Goal: Book appointment/travel/reservation

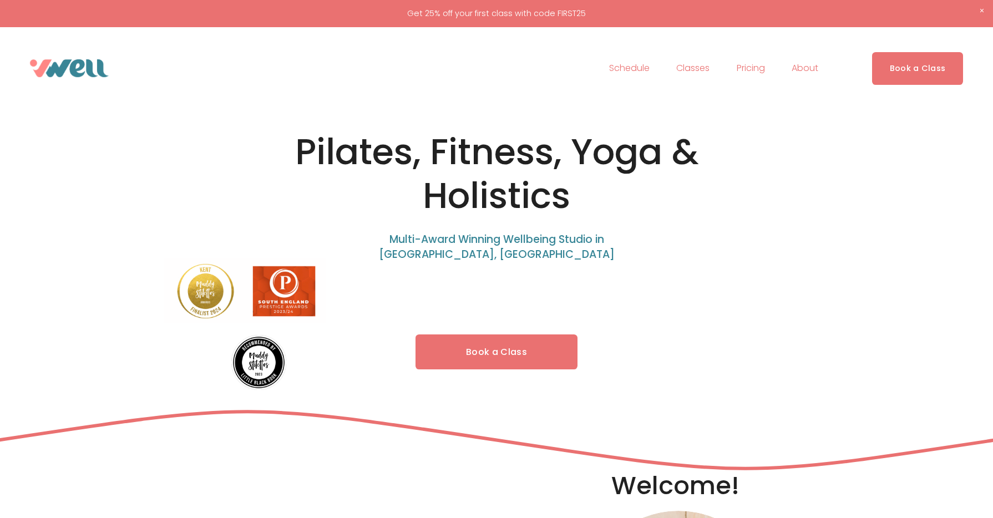
click at [0, 0] on span "Fitness" at bounding box center [0, 0] width 0 height 0
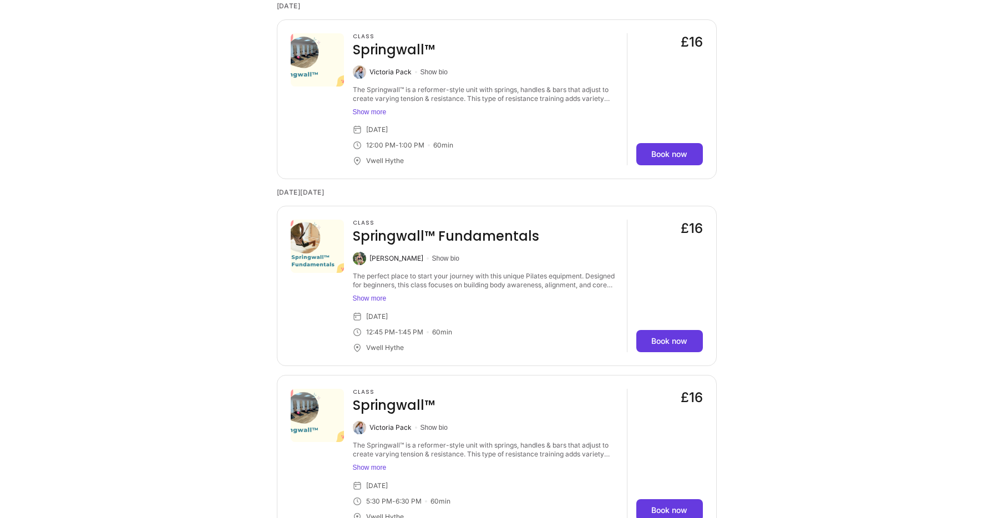
scroll to position [1514, 0]
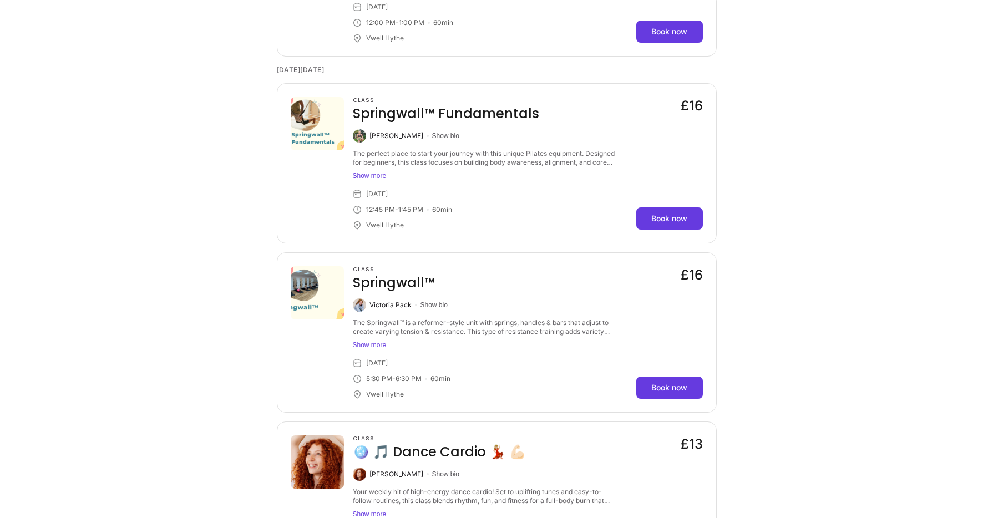
click at [383, 180] on button "Show more" at bounding box center [485, 175] width 265 height 9
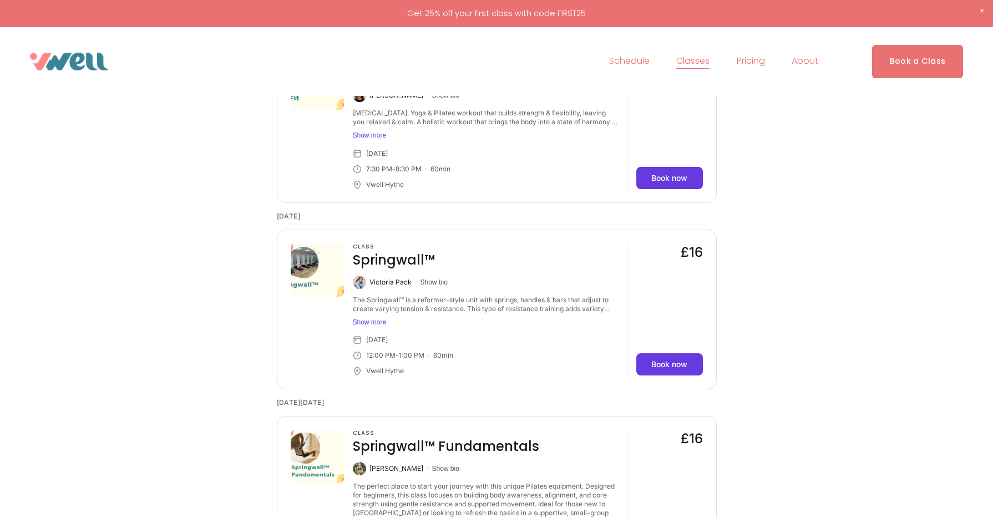
scroll to position [787, 0]
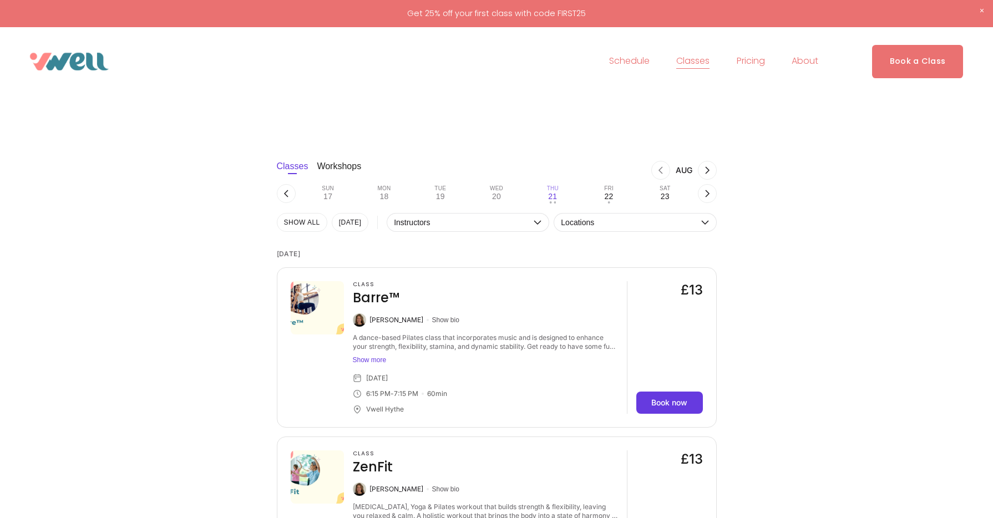
click at [691, 61] on span "Classes" at bounding box center [692, 61] width 33 height 16
click at [0, 0] on span "Pilates" at bounding box center [0, 0] width 0 height 0
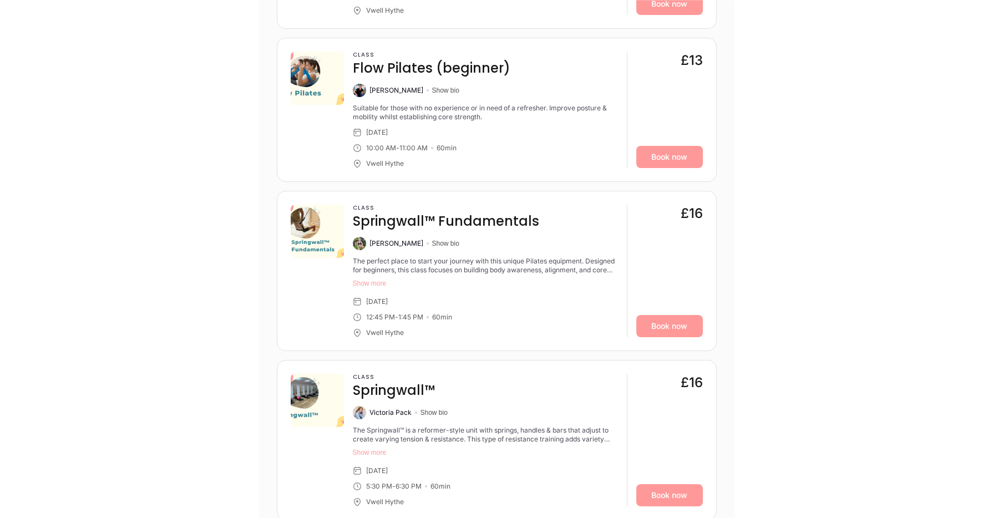
scroll to position [2417, 0]
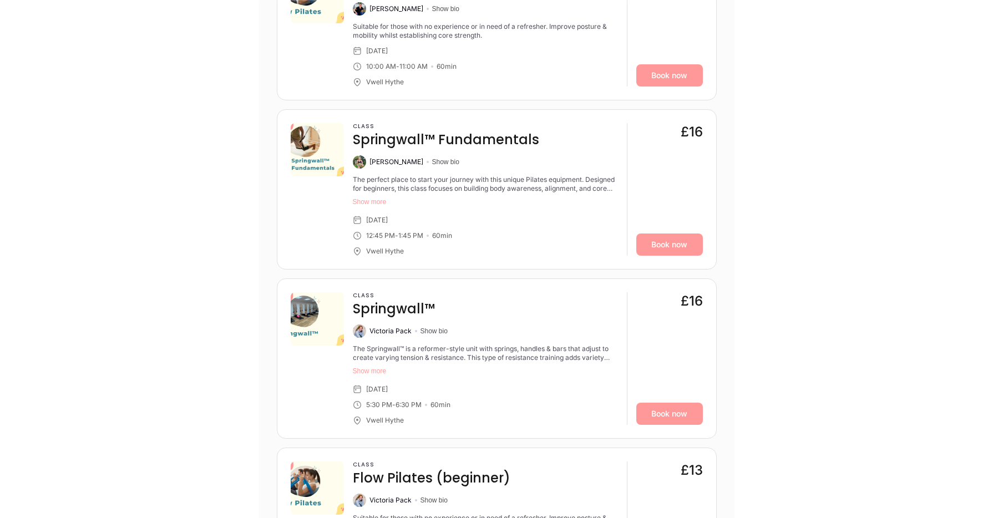
click at [362, 201] on button "Show more" at bounding box center [485, 202] width 265 height 9
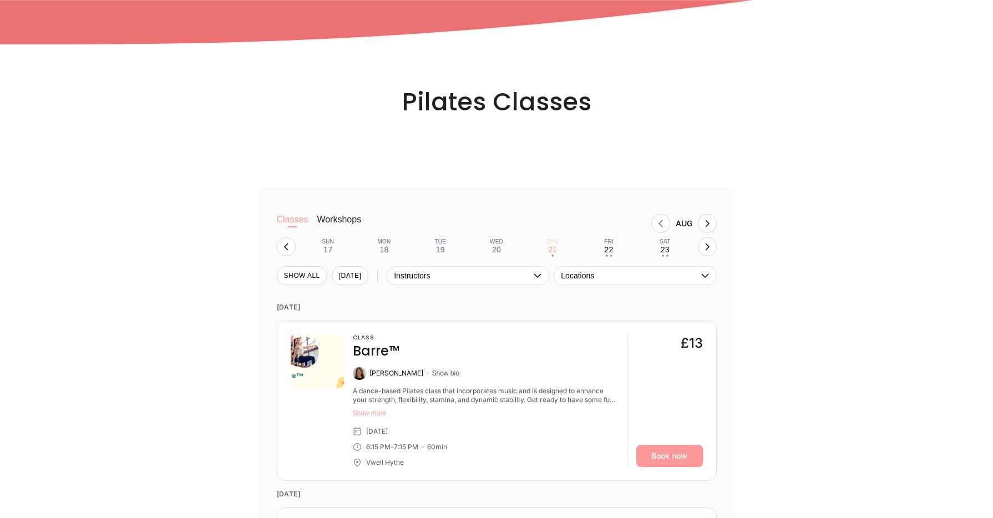
scroll to position [882, 0]
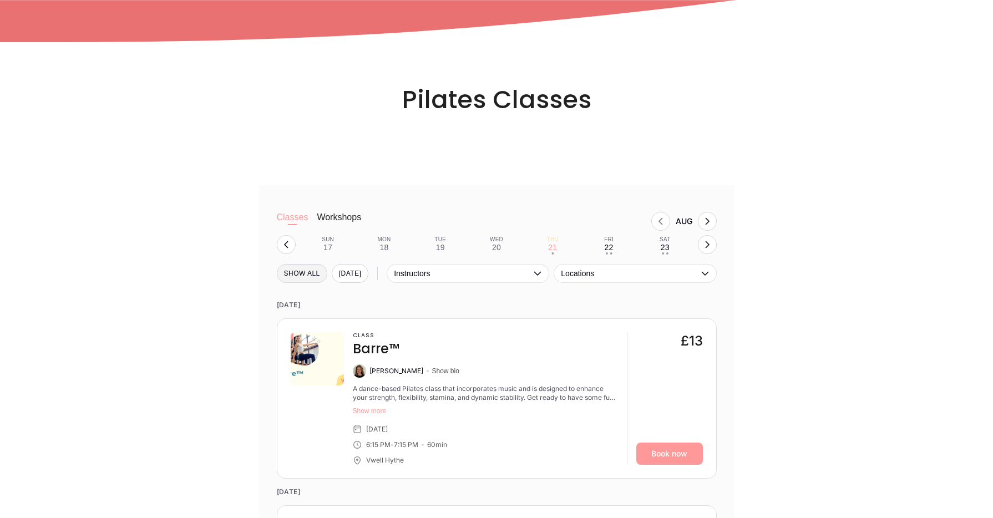
click at [302, 269] on button "SHOW All" at bounding box center [302, 273] width 50 height 19
click at [288, 218] on button "Classes" at bounding box center [293, 223] width 32 height 22
click at [348, 216] on button "Workshops" at bounding box center [339, 223] width 44 height 22
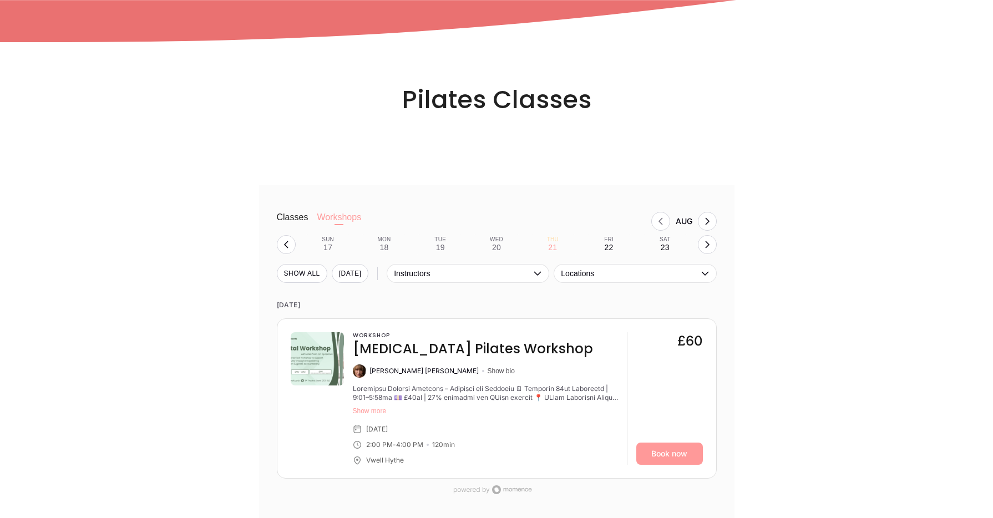
click at [284, 220] on button "Classes" at bounding box center [293, 223] width 32 height 22
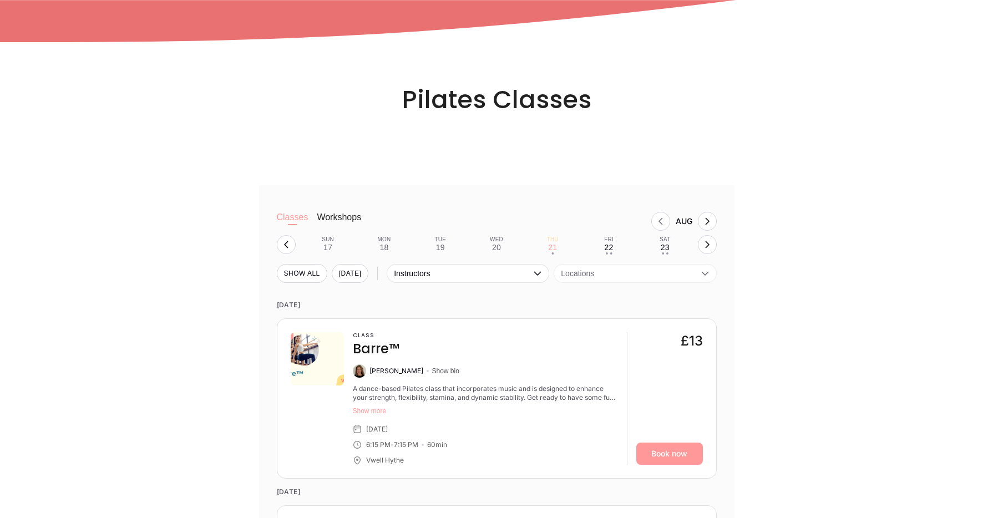
click at [574, 275] on span "Locations" at bounding box center [629, 273] width 137 height 9
click at [503, 310] on time "TODAY" at bounding box center [497, 305] width 440 height 27
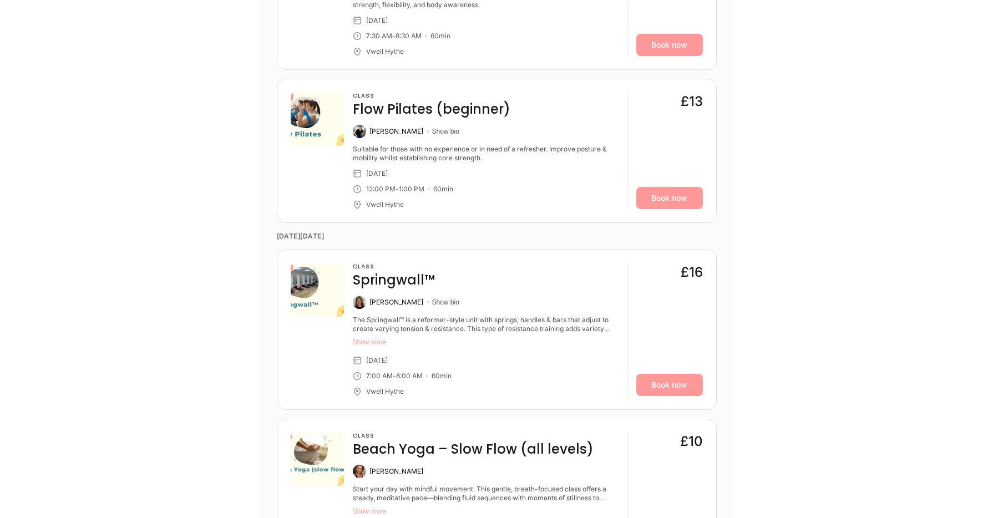
scroll to position [4202, 0]
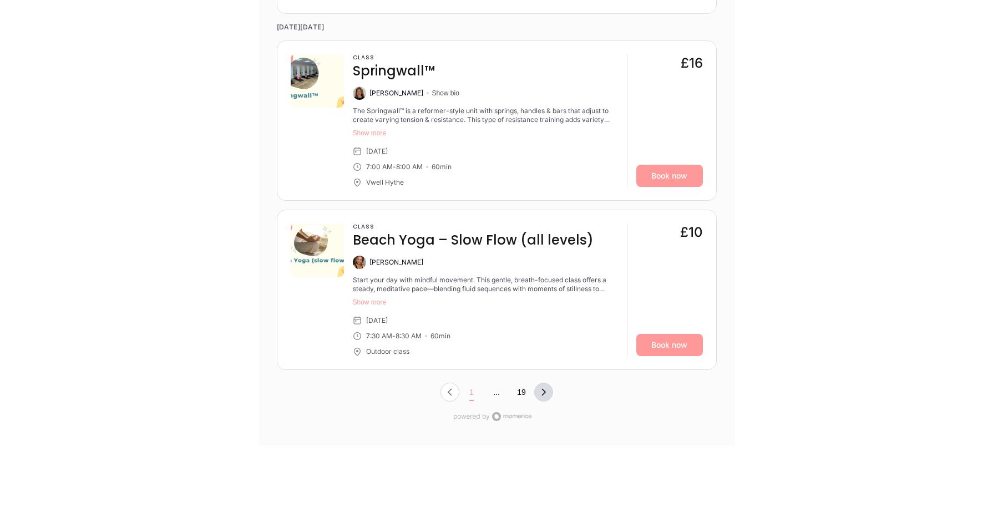
click at [546, 388] on icon "Next Page, Page 0" at bounding box center [543, 392] width 9 height 9
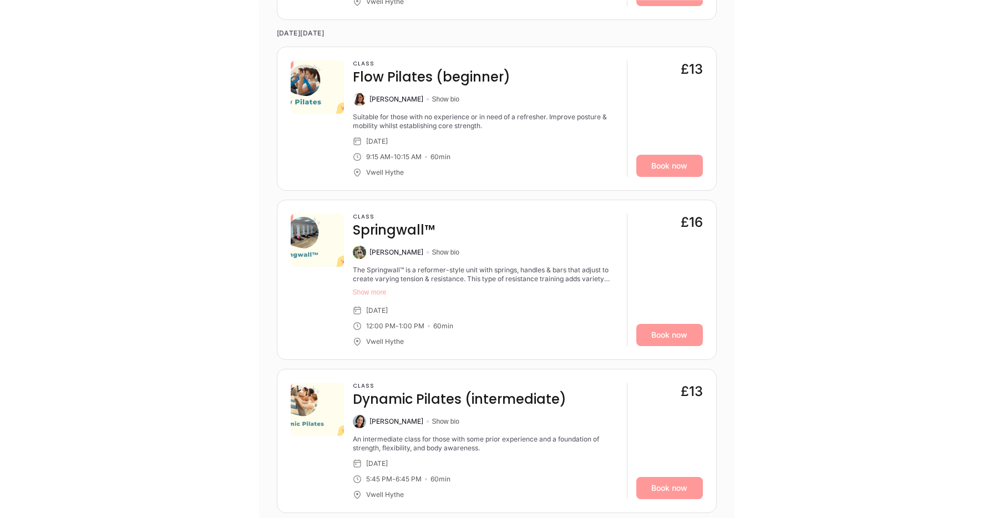
scroll to position [960, 0]
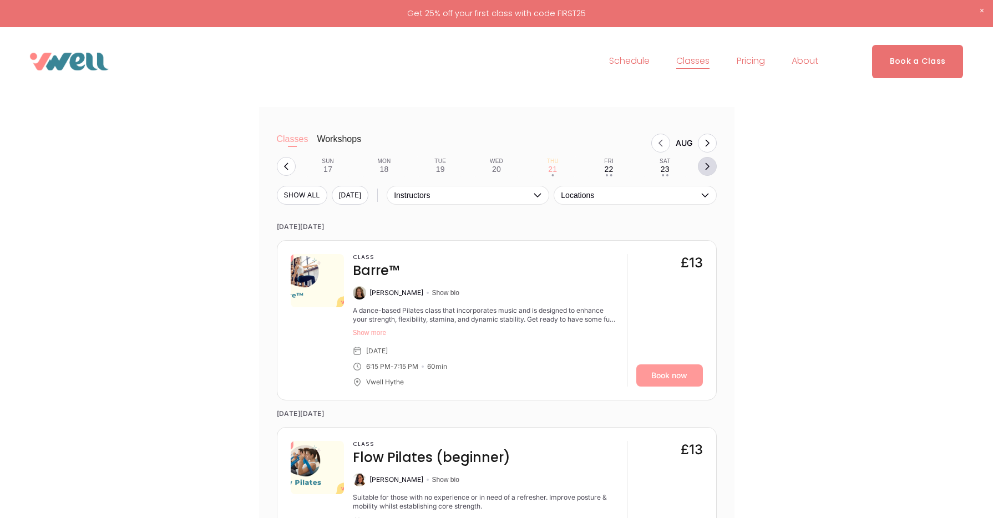
click at [704, 171] on icon "button" at bounding box center [707, 166] width 9 height 9
click at [371, 169] on button "Mon 25 • •" at bounding box center [384, 166] width 47 height 21
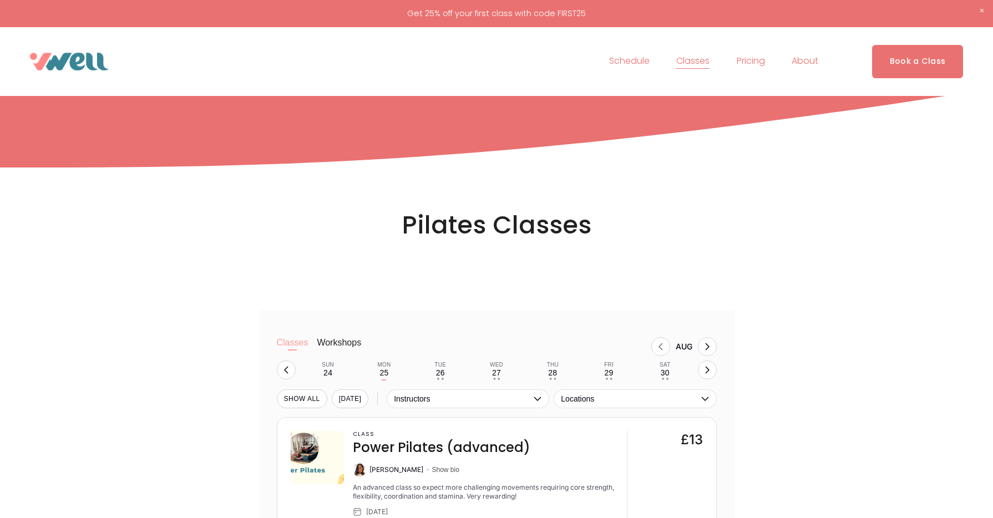
scroll to position [853, 0]
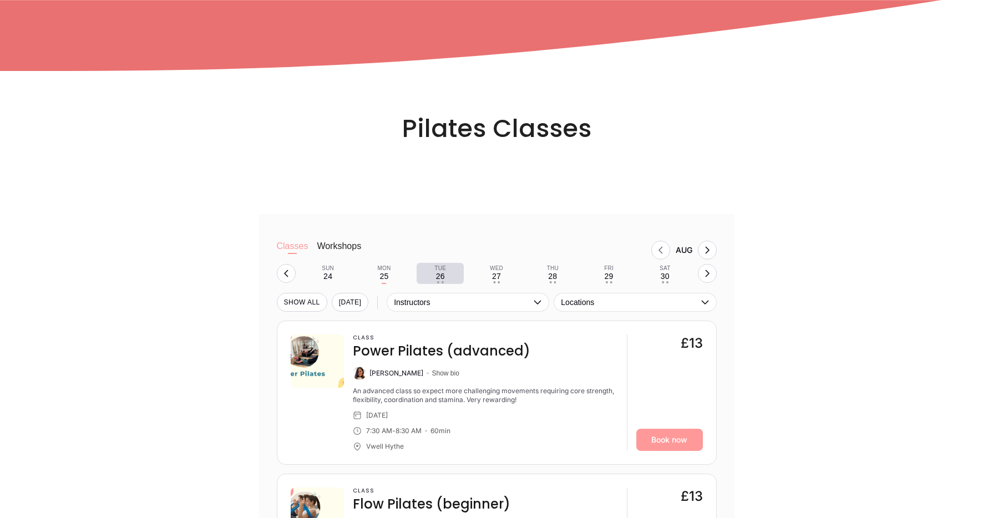
click at [444, 277] on button "Tue 26 • •" at bounding box center [440, 273] width 47 height 21
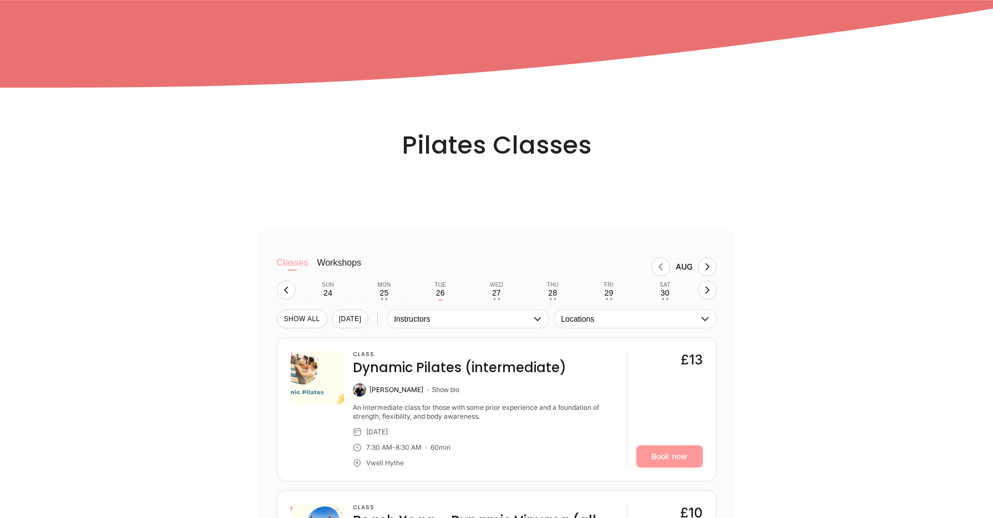
scroll to position [906, 0]
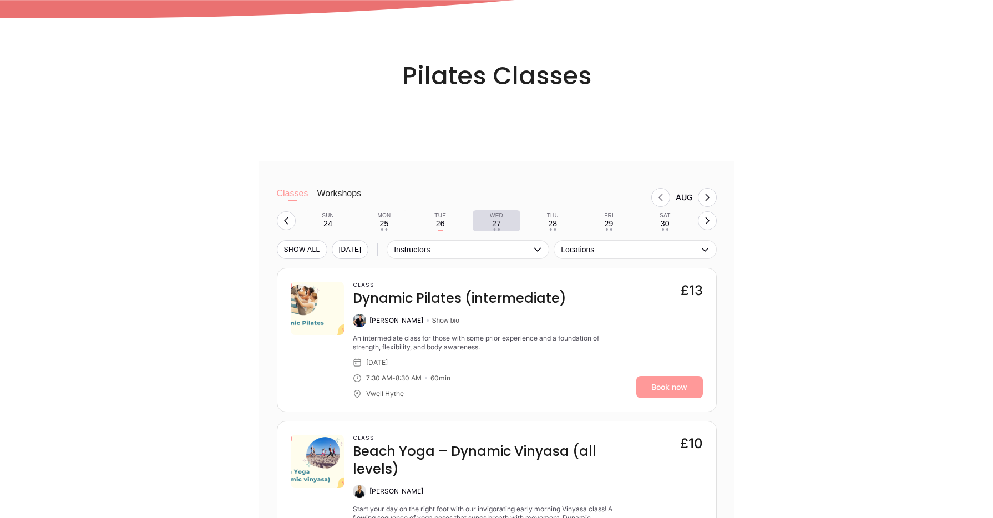
click at [500, 231] on button "Wed 27 • •" at bounding box center [496, 220] width 47 height 21
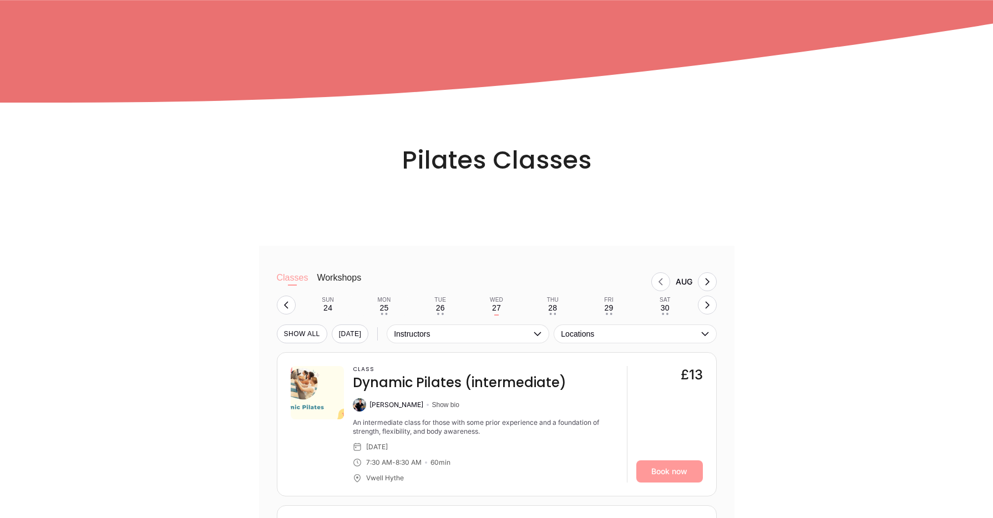
scroll to position [944, 0]
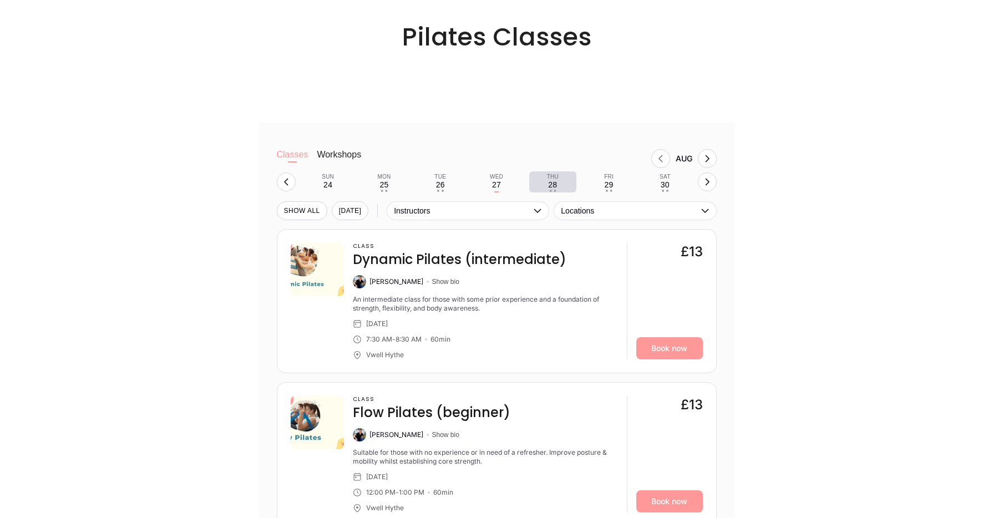
click at [555, 187] on div "28" at bounding box center [552, 184] width 9 height 9
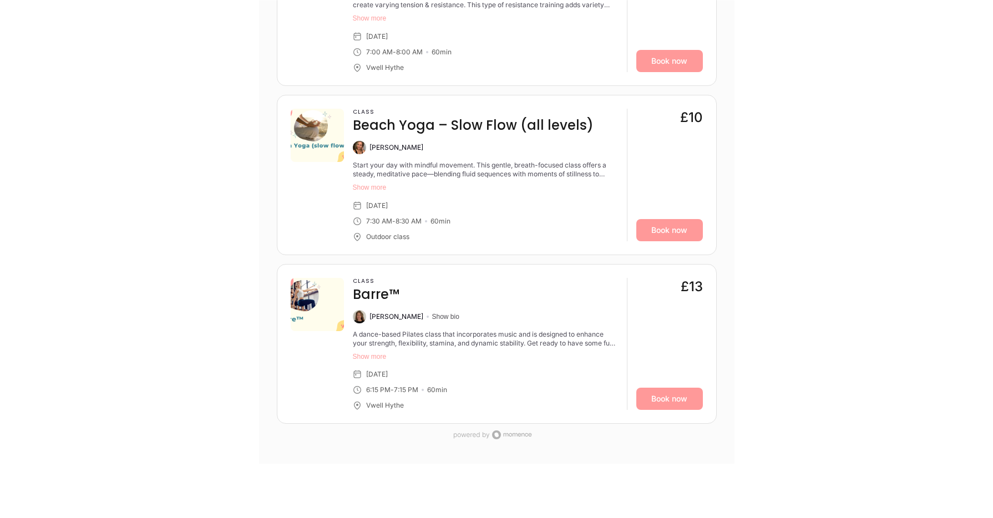
scroll to position [1253, 0]
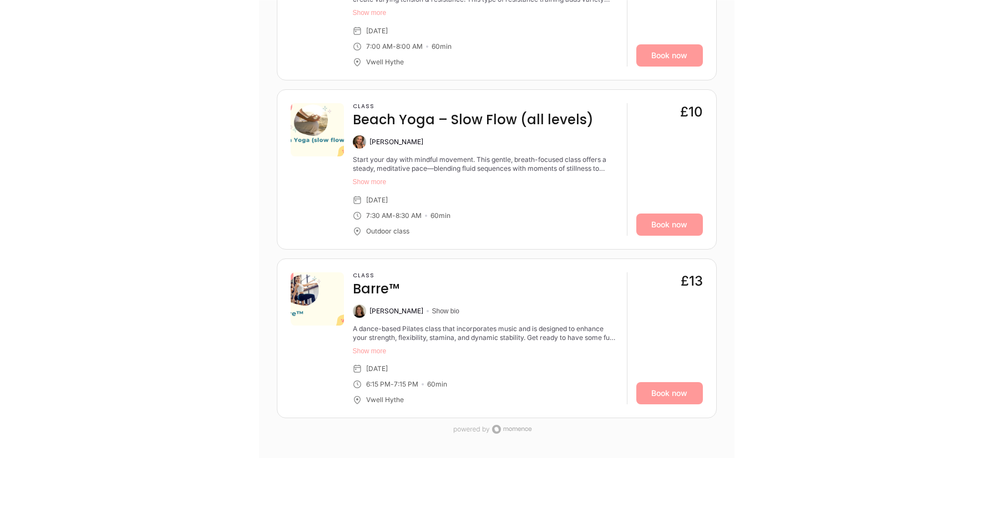
click at [360, 351] on button "Show more" at bounding box center [485, 351] width 265 height 9
